Goal: Find specific page/section: Find specific page/section

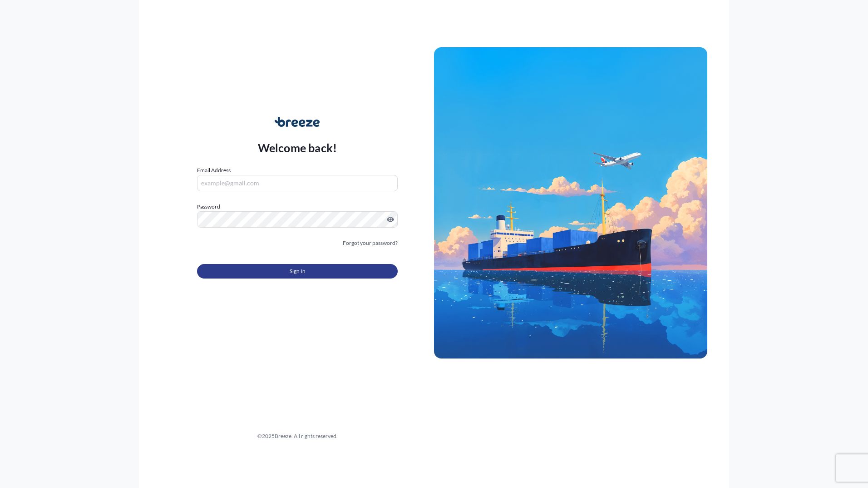
type input "[PERSON_NAME][EMAIL_ADDRESS][DOMAIN_NAME]"
click at [290, 271] on span "Sign In" at bounding box center [298, 271] width 16 height 9
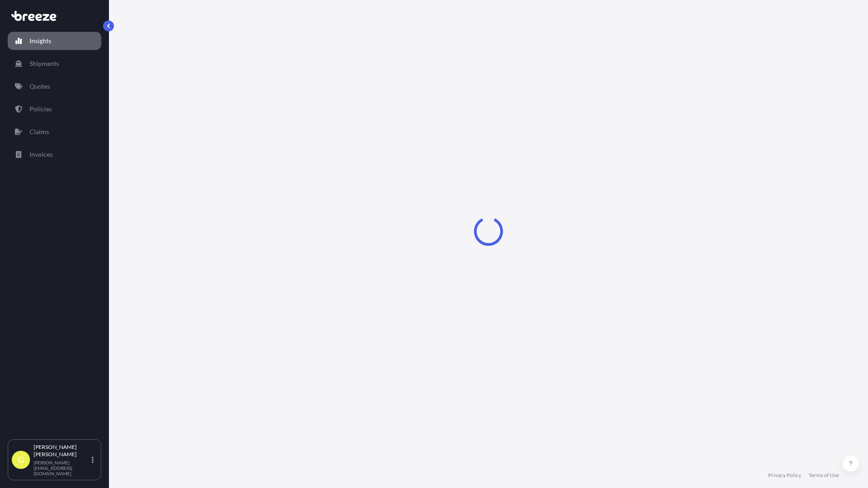
select select "2025"
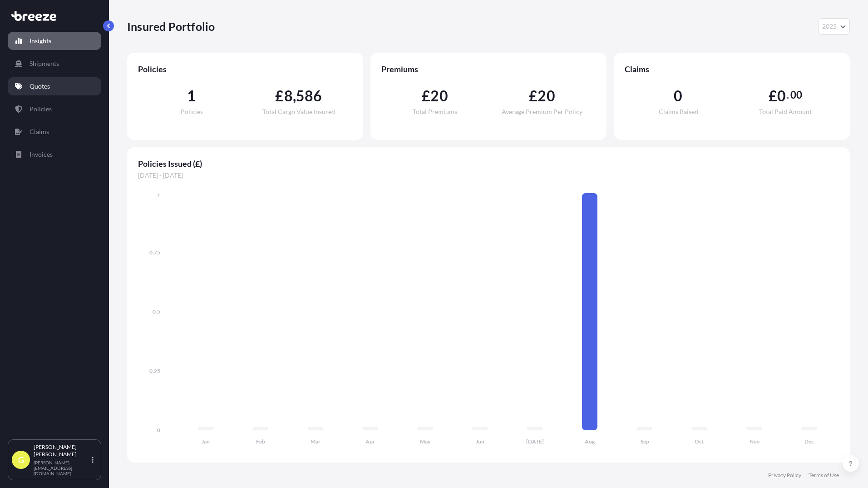
click at [37, 87] on p "Quotes" at bounding box center [40, 86] width 20 height 9
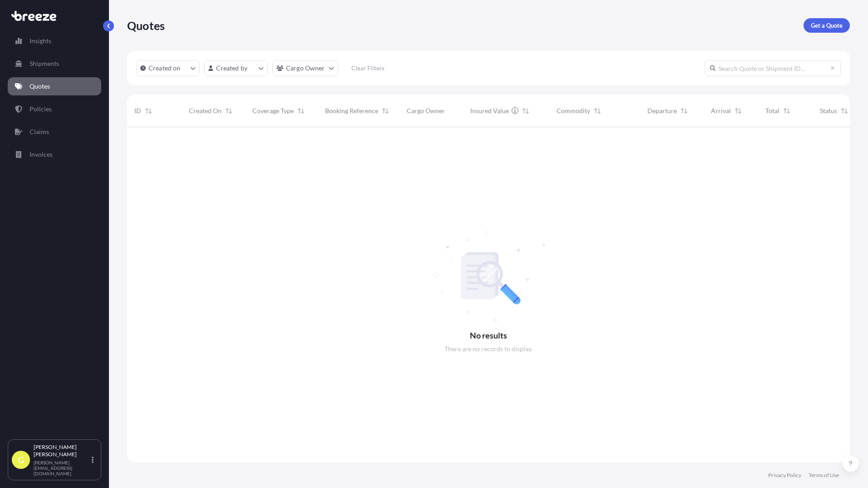
scroll to position [361, 716]
click at [34, 103] on link "Policies" at bounding box center [55, 109] width 94 height 18
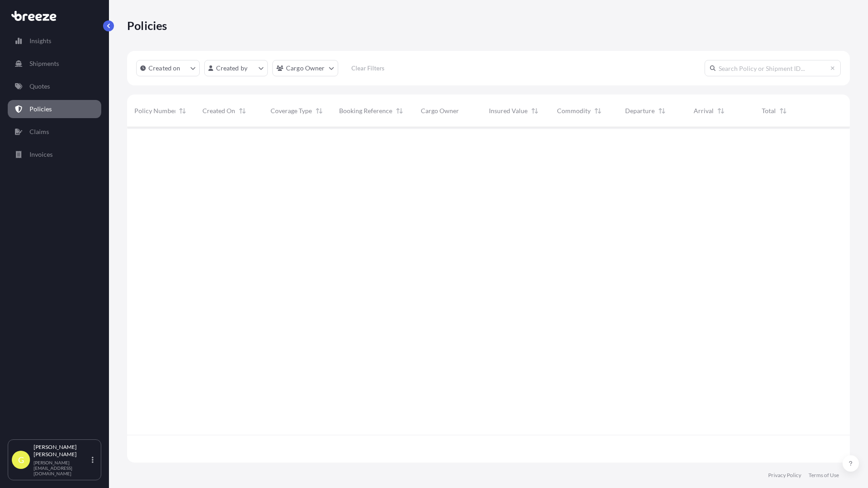
scroll to position [333, 716]
